Goal: Browse casually: Explore the website without a specific task or goal

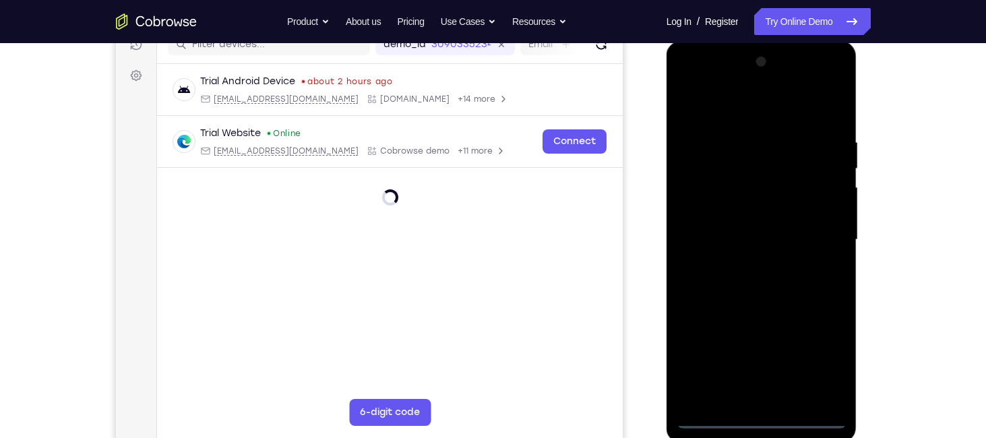
click at [768, 422] on div at bounding box center [762, 239] width 170 height 377
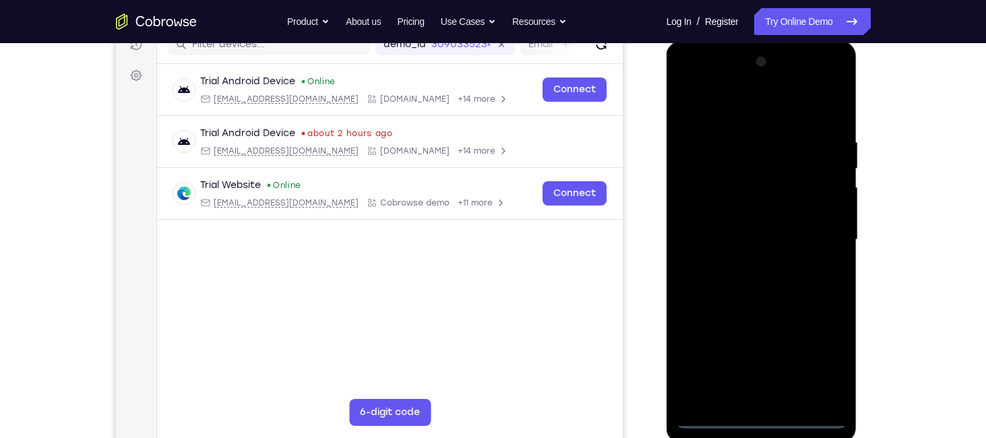
click at [826, 367] on div at bounding box center [762, 239] width 170 height 377
click at [694, 84] on div at bounding box center [762, 239] width 170 height 377
click at [813, 222] on div at bounding box center [762, 239] width 170 height 377
click at [746, 266] on div at bounding box center [762, 239] width 170 height 377
click at [754, 224] on div at bounding box center [762, 239] width 170 height 377
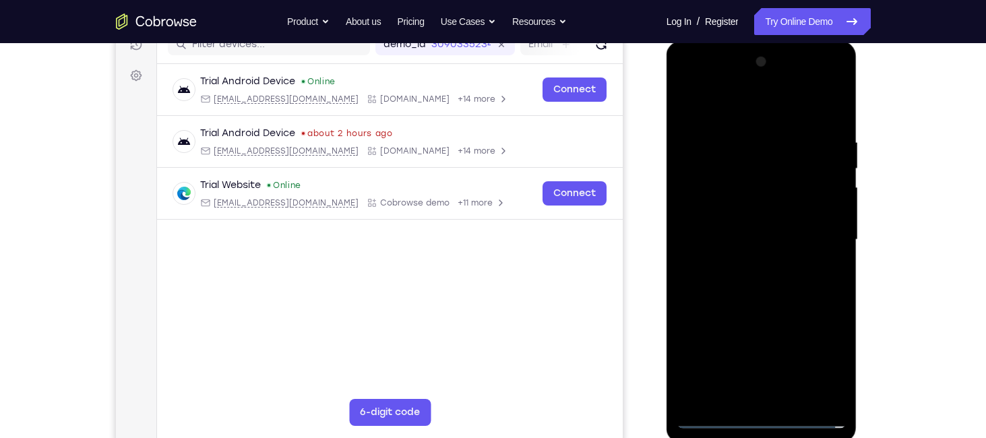
click at [756, 220] on div at bounding box center [762, 239] width 170 height 377
click at [829, 207] on div at bounding box center [762, 239] width 170 height 377
click at [831, 210] on div at bounding box center [762, 239] width 170 height 377
click at [783, 245] on div at bounding box center [762, 239] width 170 height 377
click at [780, 280] on div at bounding box center [762, 239] width 170 height 377
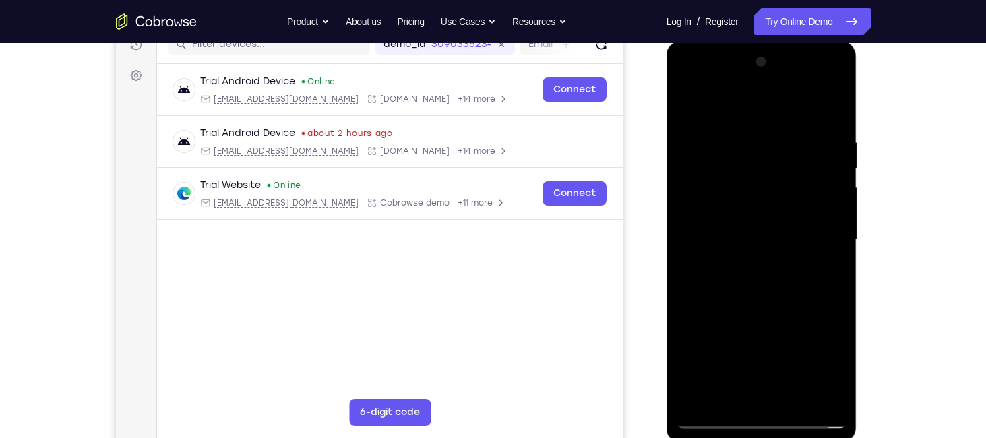
click at [780, 280] on div at bounding box center [762, 239] width 170 height 377
click at [741, 146] on div at bounding box center [762, 239] width 170 height 377
click at [830, 127] on div at bounding box center [762, 239] width 170 height 377
click at [740, 130] on div at bounding box center [762, 239] width 170 height 377
click at [834, 109] on div at bounding box center [762, 239] width 170 height 377
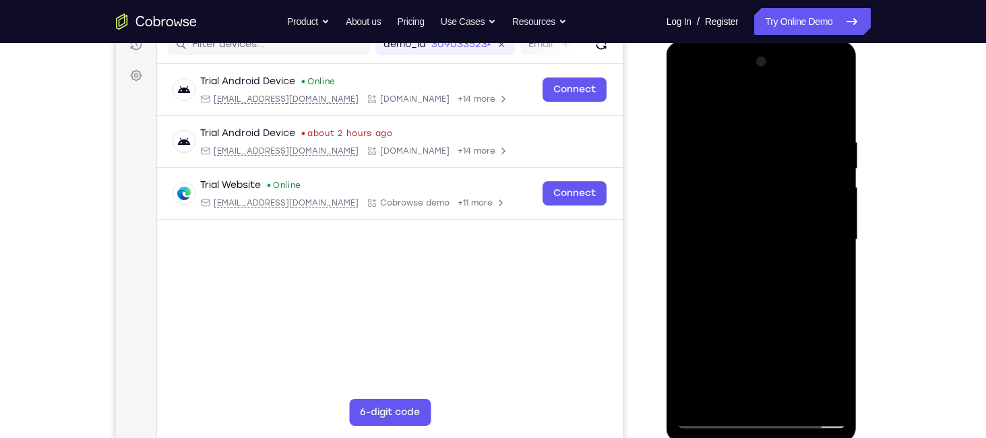
click at [834, 109] on div at bounding box center [762, 239] width 170 height 377
click at [685, 104] on div at bounding box center [762, 239] width 170 height 377
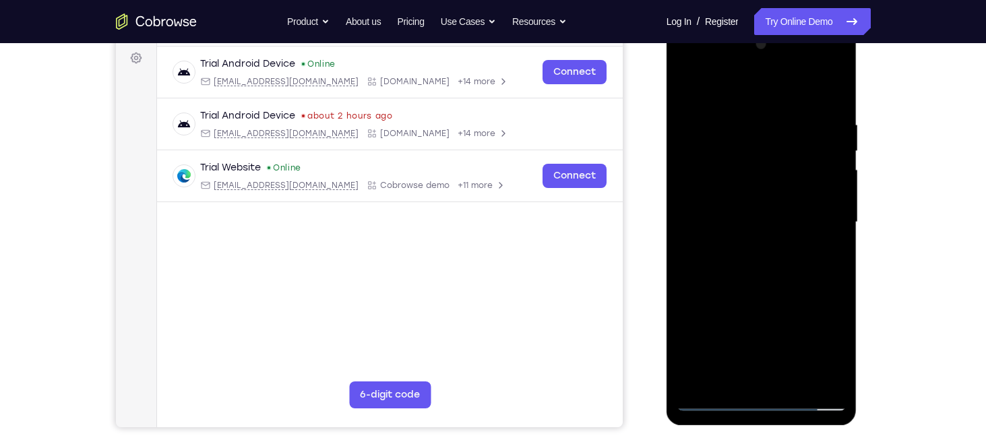
scroll to position [200, 0]
click at [787, 107] on div at bounding box center [762, 221] width 170 height 377
click at [834, 88] on div at bounding box center [762, 221] width 170 height 377
drag, startPoint x: 820, startPoint y: 108, endPoint x: 708, endPoint y: 109, distance: 111.9
click at [708, 109] on div at bounding box center [762, 221] width 170 height 377
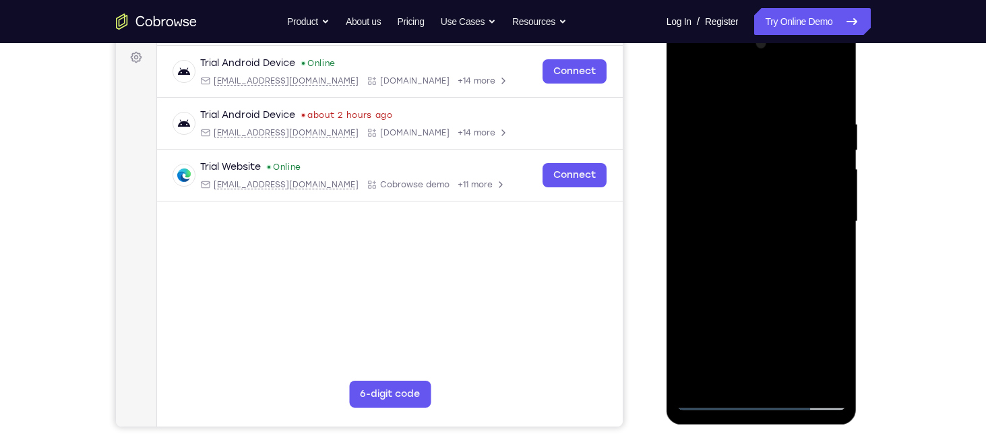
click at [756, 108] on div at bounding box center [762, 221] width 170 height 377
click at [839, 200] on div at bounding box center [762, 221] width 170 height 377
click at [833, 90] on div at bounding box center [762, 221] width 170 height 377
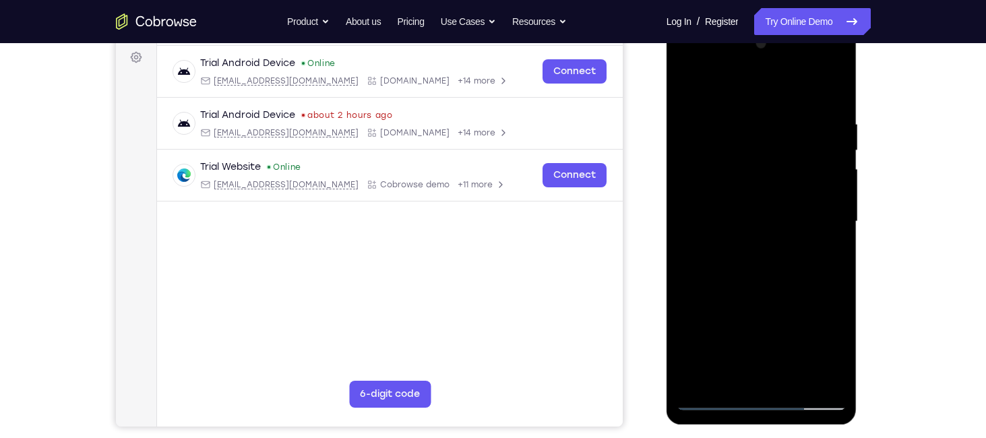
click at [729, 380] on div at bounding box center [762, 221] width 170 height 377
click at [712, 380] on div at bounding box center [762, 221] width 170 height 377
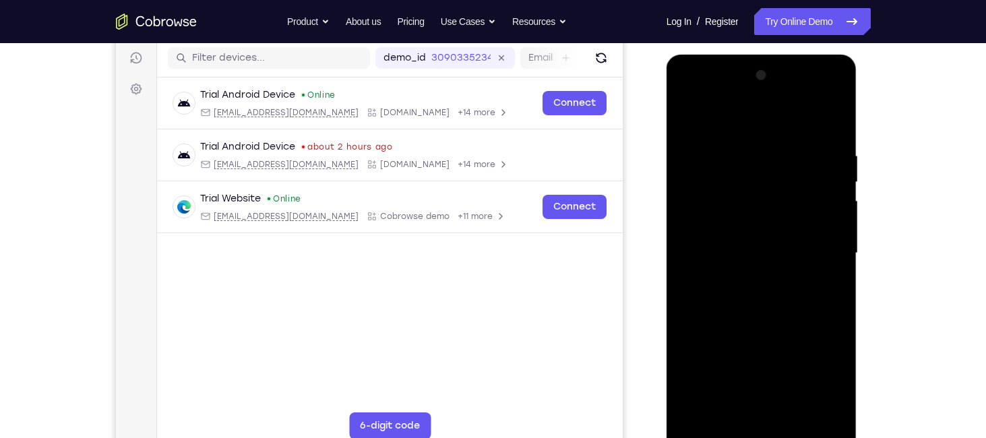
scroll to position [168, 0]
drag, startPoint x: 814, startPoint y: 160, endPoint x: 684, endPoint y: 170, distance: 130.5
click at [684, 170] on div at bounding box center [762, 253] width 170 height 377
click at [800, 414] on div at bounding box center [762, 253] width 170 height 377
click at [768, 332] on div at bounding box center [762, 253] width 170 height 377
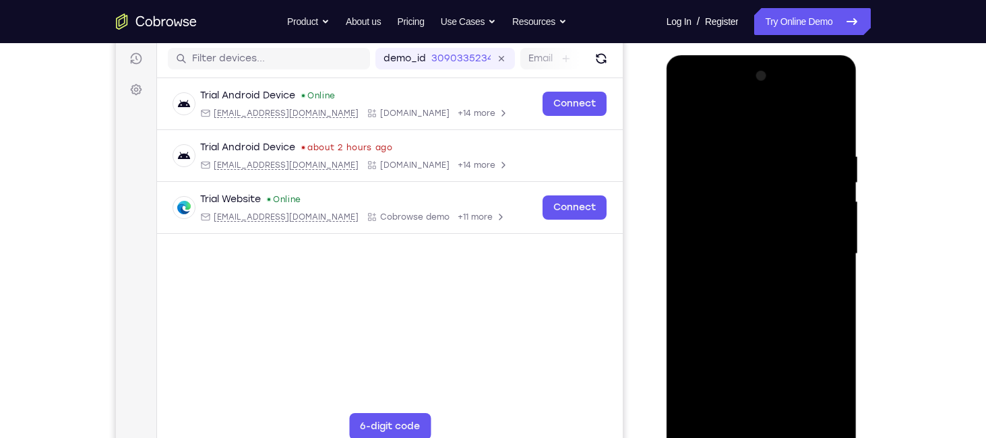
click at [766, 327] on div at bounding box center [762, 253] width 170 height 377
click at [716, 431] on div at bounding box center [762, 253] width 170 height 377
drag, startPoint x: 784, startPoint y: 307, endPoint x: 781, endPoint y: 237, distance: 70.2
click at [781, 237] on div at bounding box center [762, 253] width 170 height 377
drag, startPoint x: 749, startPoint y: 344, endPoint x: 728, endPoint y: 247, distance: 99.9
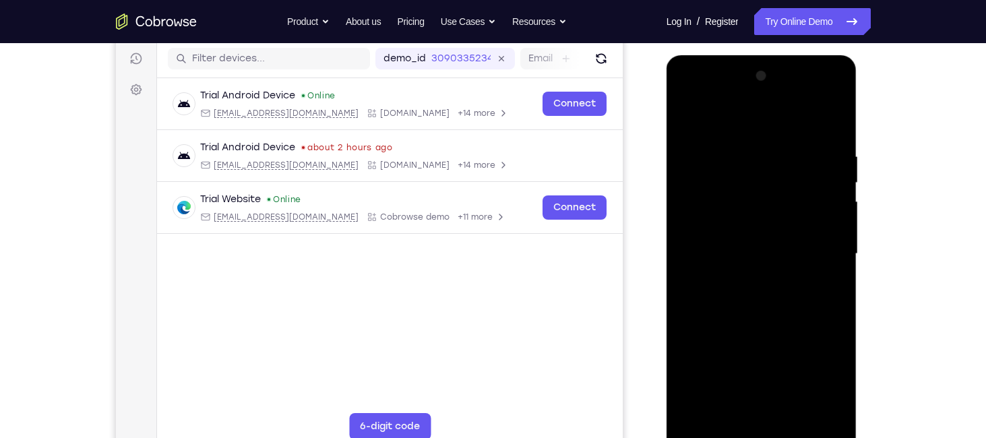
click at [728, 247] on div at bounding box center [762, 253] width 170 height 377
drag, startPoint x: 764, startPoint y: 324, endPoint x: 770, endPoint y: 231, distance: 92.6
click at [770, 231] on div at bounding box center [762, 253] width 170 height 377
click at [737, 139] on div at bounding box center [762, 253] width 170 height 377
click at [743, 176] on div at bounding box center [762, 253] width 170 height 377
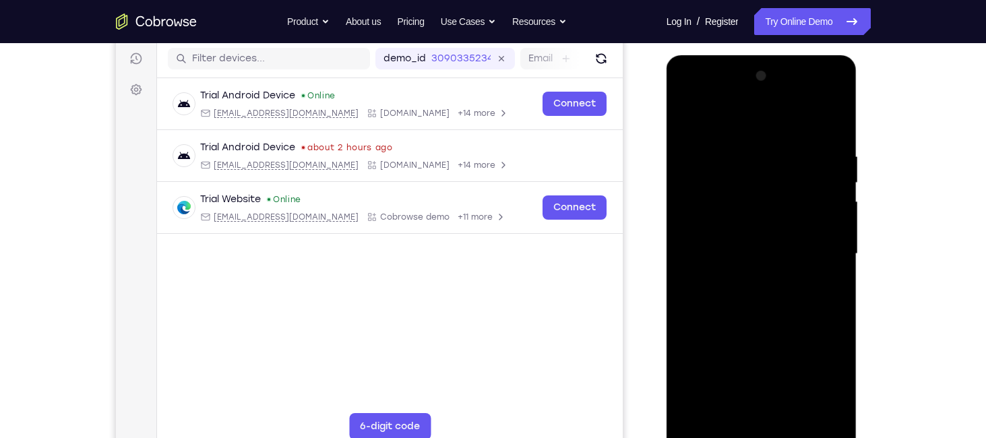
click at [729, 402] on div at bounding box center [762, 253] width 170 height 377
click at [727, 406] on div at bounding box center [762, 253] width 170 height 377
click at [834, 351] on div at bounding box center [762, 253] width 170 height 377
click at [827, 277] on div at bounding box center [762, 253] width 170 height 377
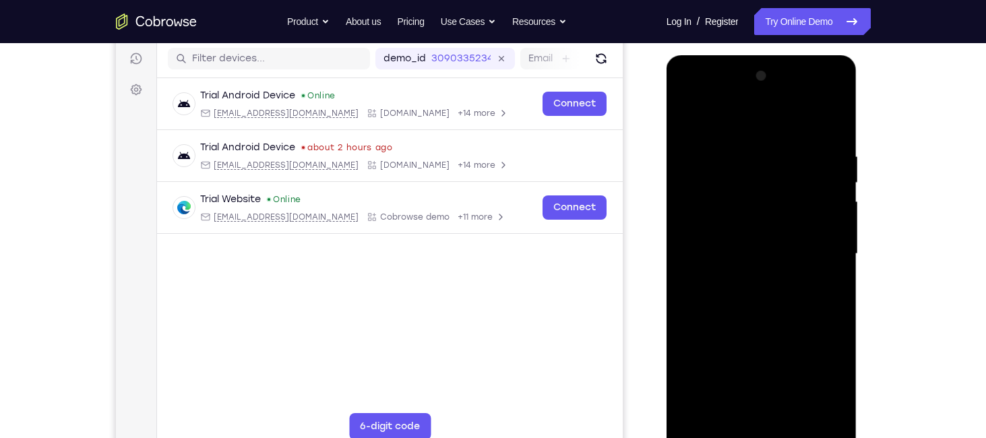
click at [684, 121] on div at bounding box center [762, 253] width 170 height 377
click at [692, 120] on div at bounding box center [762, 253] width 170 height 377
drag, startPoint x: 834, startPoint y: 148, endPoint x: 723, endPoint y: 143, distance: 112.0
click at [723, 143] on div at bounding box center [762, 253] width 170 height 377
drag, startPoint x: 806, startPoint y: 153, endPoint x: 710, endPoint y: 148, distance: 96.5
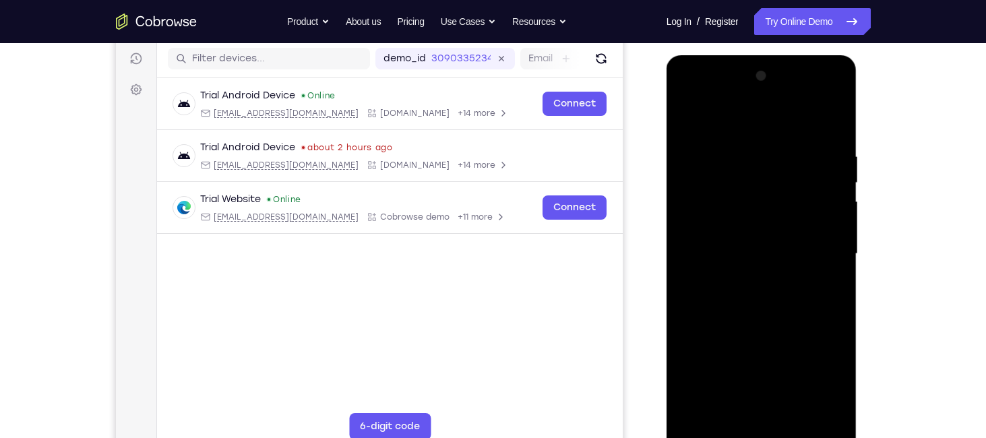
click at [710, 148] on div at bounding box center [762, 253] width 170 height 377
drag, startPoint x: 809, startPoint y: 148, endPoint x: 715, endPoint y: 146, distance: 93.7
click at [715, 146] on div at bounding box center [762, 253] width 170 height 377
drag, startPoint x: 799, startPoint y: 155, endPoint x: 743, endPoint y: 160, distance: 55.5
click at [743, 160] on div at bounding box center [762, 253] width 170 height 377
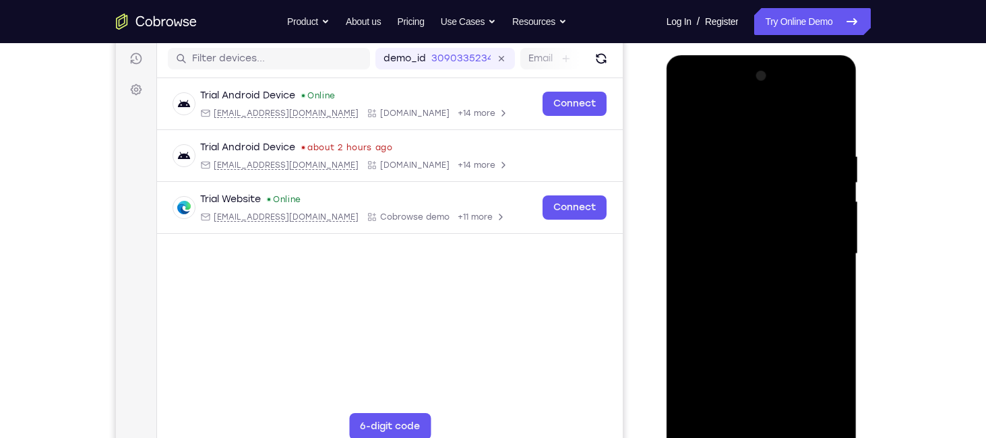
drag, startPoint x: 821, startPoint y: 162, endPoint x: 739, endPoint y: 160, distance: 81.6
click at [739, 160] on div at bounding box center [762, 253] width 170 height 377
drag, startPoint x: 820, startPoint y: 146, endPoint x: 729, endPoint y: 142, distance: 91.1
click at [729, 142] on div at bounding box center [762, 253] width 170 height 377
click at [731, 410] on div at bounding box center [762, 253] width 170 height 377
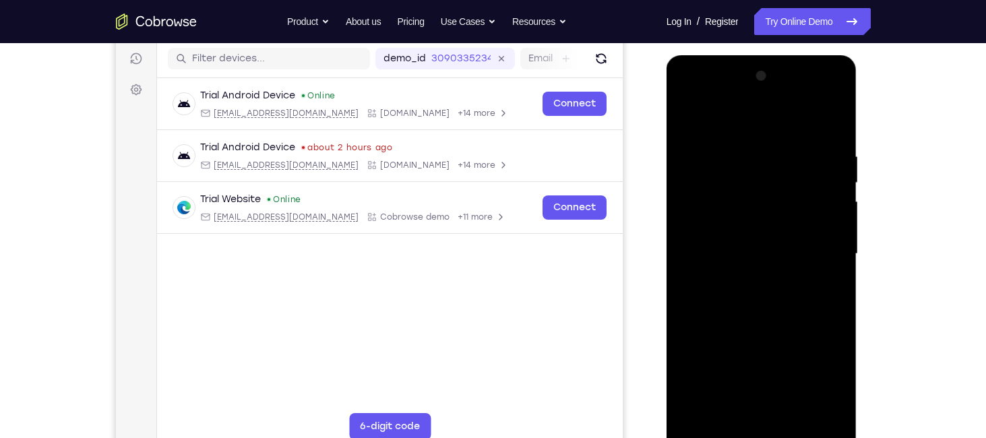
drag, startPoint x: 767, startPoint y: 299, endPoint x: 768, endPoint y: 238, distance: 60.7
click at [768, 238] on div at bounding box center [762, 253] width 170 height 377
drag, startPoint x: 777, startPoint y: 267, endPoint x: 783, endPoint y: 232, distance: 35.5
click at [783, 232] on div at bounding box center [762, 253] width 170 height 377
drag, startPoint x: 756, startPoint y: 336, endPoint x: 771, endPoint y: 218, distance: 119.6
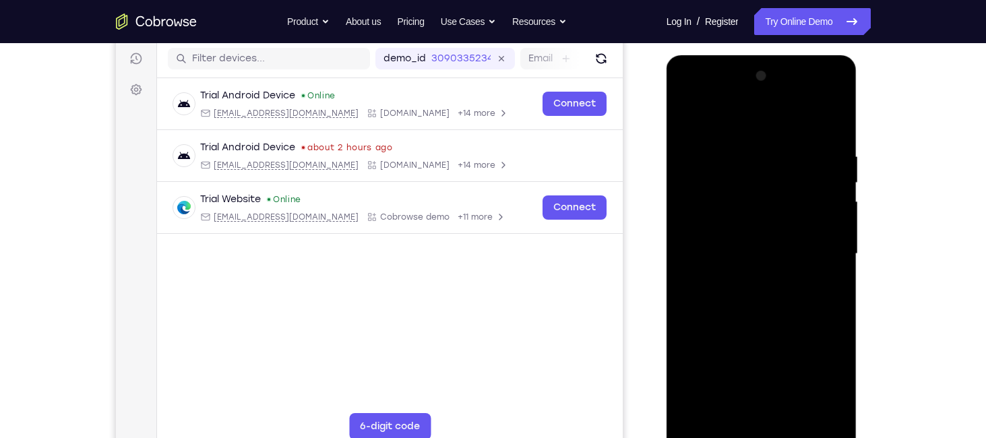
click at [771, 218] on div at bounding box center [762, 253] width 170 height 377
drag, startPoint x: 783, startPoint y: 266, endPoint x: 795, endPoint y: 168, distance: 98.5
click at [795, 168] on div at bounding box center [762, 253] width 170 height 377
click at [769, 247] on div at bounding box center [762, 253] width 170 height 377
drag, startPoint x: 755, startPoint y: 216, endPoint x: 740, endPoint y: 512, distance: 297.0
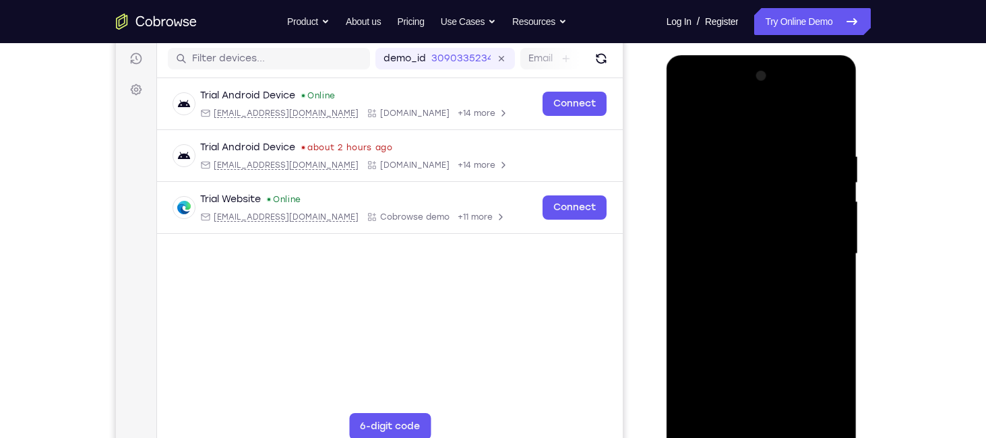
click at [740, 437] on html "Online web based iOS Simulators and Android Emulators. Run iPhone, iPad, Mobile…" at bounding box center [763, 257] width 192 height 404
click at [688, 114] on div at bounding box center [762, 253] width 170 height 377
drag, startPoint x: 780, startPoint y: 276, endPoint x: 797, endPoint y: 135, distance: 141.9
click at [797, 135] on div at bounding box center [762, 253] width 170 height 377
drag, startPoint x: 816, startPoint y: 259, endPoint x: 829, endPoint y: 134, distance: 125.4
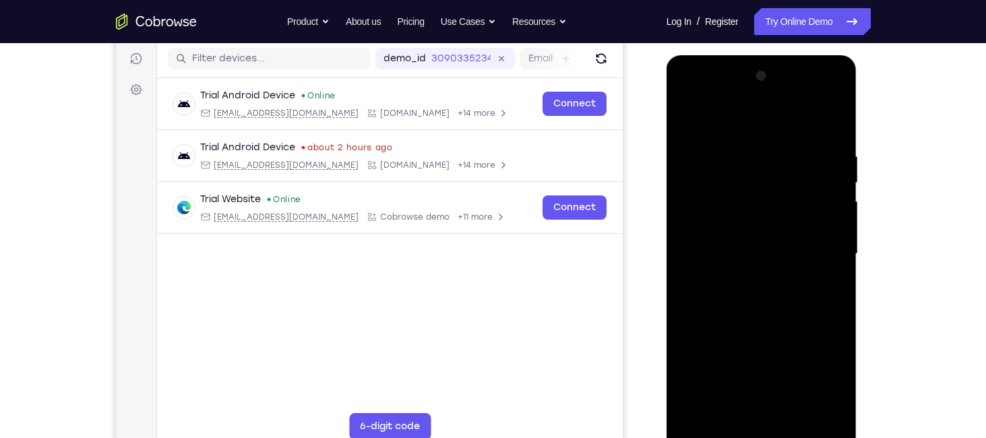
click at [829, 134] on div at bounding box center [762, 253] width 170 height 377
drag, startPoint x: 799, startPoint y: 297, endPoint x: 824, endPoint y: 167, distance: 131.9
click at [824, 167] on div at bounding box center [762, 253] width 170 height 377
drag, startPoint x: 779, startPoint y: 278, endPoint x: 795, endPoint y: 166, distance: 113.2
click at [795, 166] on div at bounding box center [762, 253] width 170 height 377
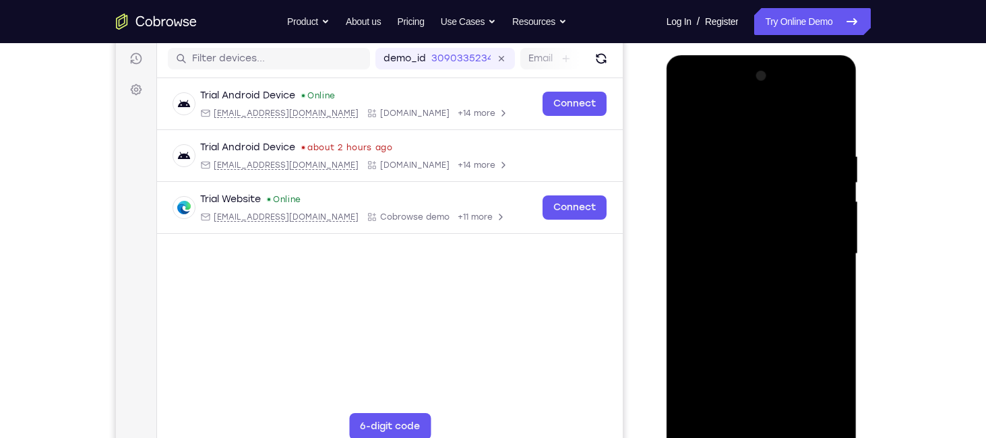
drag, startPoint x: 789, startPoint y: 301, endPoint x: 789, endPoint y: 251, distance: 49.9
click at [789, 251] on div at bounding box center [762, 253] width 170 height 377
drag, startPoint x: 766, startPoint y: 251, endPoint x: 768, endPoint y: 186, distance: 64.7
click at [768, 186] on div at bounding box center [762, 253] width 170 height 377
drag, startPoint x: 780, startPoint y: 224, endPoint x: 781, endPoint y: 158, distance: 66.1
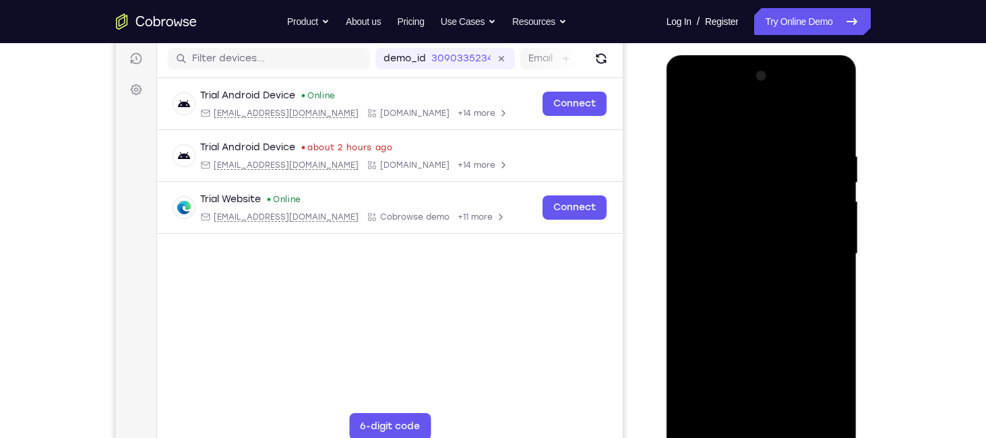
click at [781, 158] on div at bounding box center [762, 253] width 170 height 377
drag, startPoint x: 770, startPoint y: 239, endPoint x: 780, endPoint y: 149, distance: 90.2
click at [780, 149] on div at bounding box center [762, 253] width 170 height 377
click at [774, 245] on div at bounding box center [762, 253] width 170 height 377
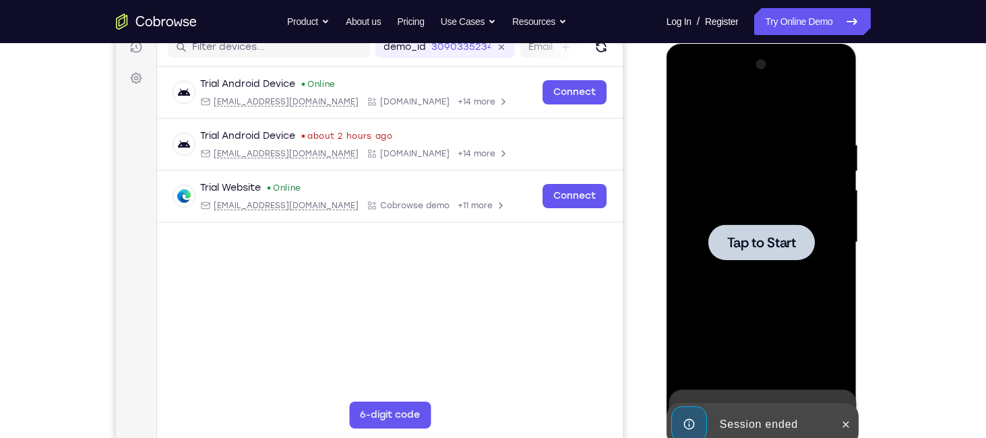
scroll to position [180, 0]
